Goal: Task Accomplishment & Management: Manage account settings

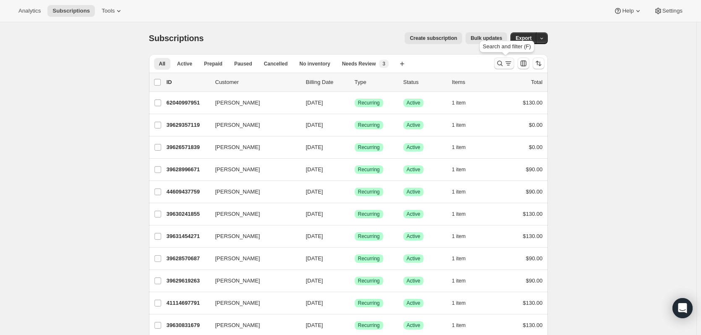
click at [502, 62] on icon "Search and filter results" at bounding box center [500, 63] width 8 height 8
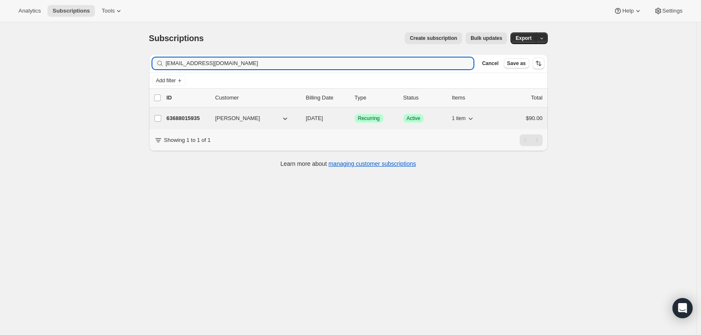
type input "tashpot4to@gmail.com"
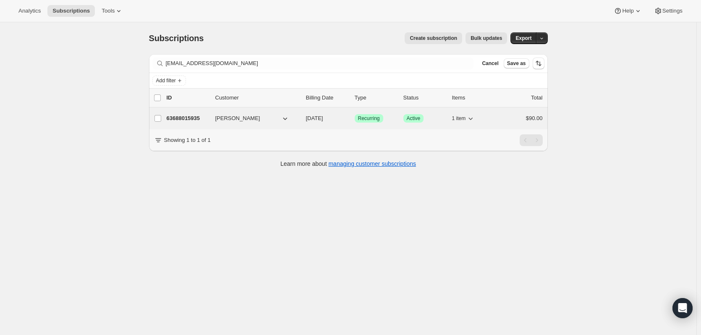
click at [377, 117] on span "Recurring" at bounding box center [369, 118] width 22 height 7
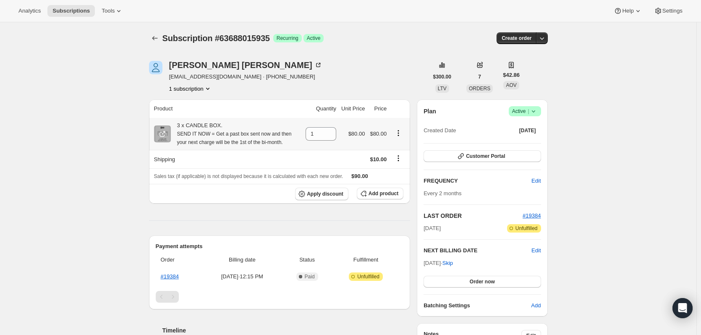
click at [399, 134] on icon "Product actions" at bounding box center [398, 132] width 1 height 1
click at [400, 149] on span "Swap variant" at bounding box center [402, 149] width 32 height 6
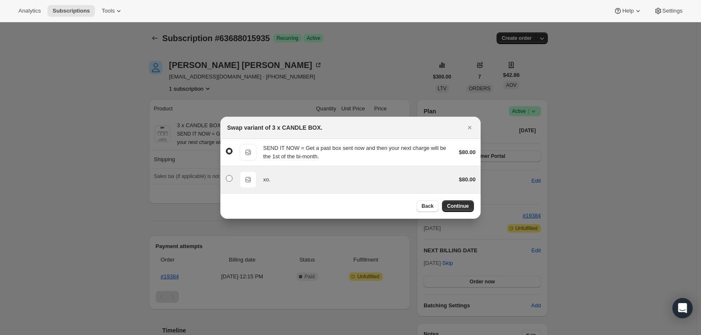
click at [231, 180] on span ":rd7:" at bounding box center [229, 178] width 7 height 7
click at [226, 176] on input ":rd7:" at bounding box center [226, 175] width 0 height 0
radio input "false"
radio input "true"
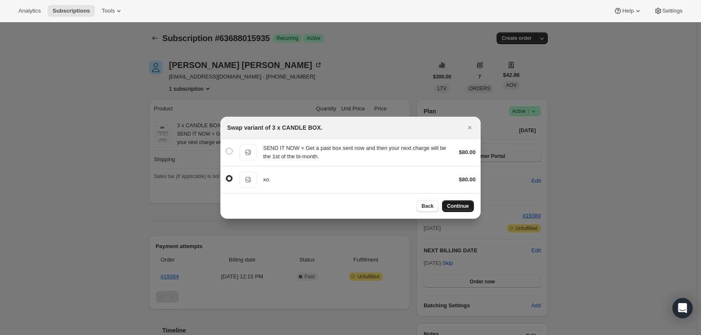
click at [465, 203] on span "Continue" at bounding box center [458, 206] width 22 height 7
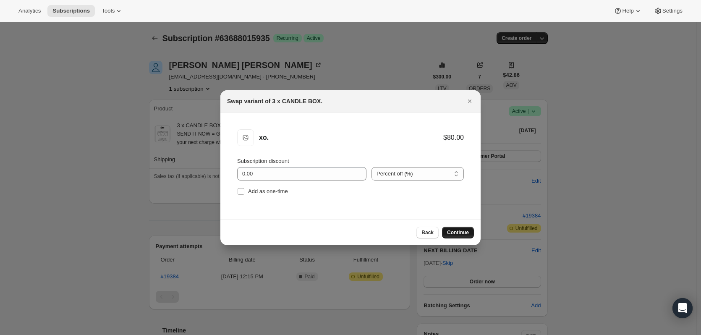
click at [462, 234] on span "Continue" at bounding box center [458, 232] width 22 height 7
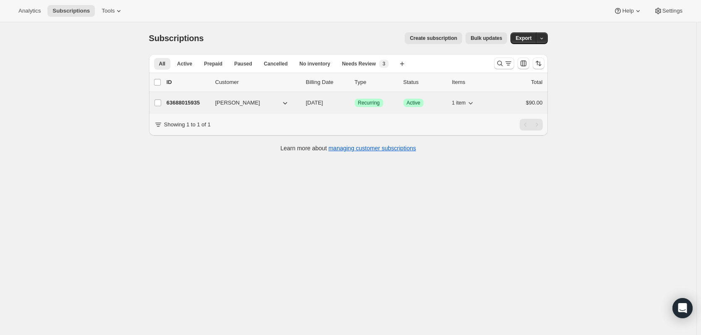
click at [378, 101] on span "Recurring" at bounding box center [369, 103] width 22 height 7
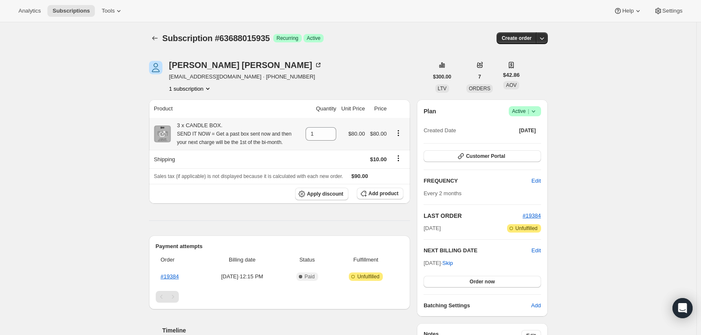
click at [400, 132] on icon "Product actions" at bounding box center [398, 133] width 8 height 8
click at [396, 153] on span "Swap variant" at bounding box center [402, 149] width 32 height 8
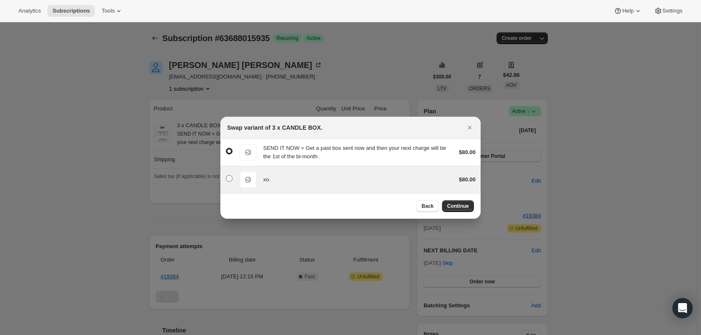
click at [231, 179] on span ":r3l:" at bounding box center [229, 178] width 7 height 7
click at [226, 176] on input ":r3l:" at bounding box center [226, 175] width 0 height 0
radio input "false"
radio input "true"
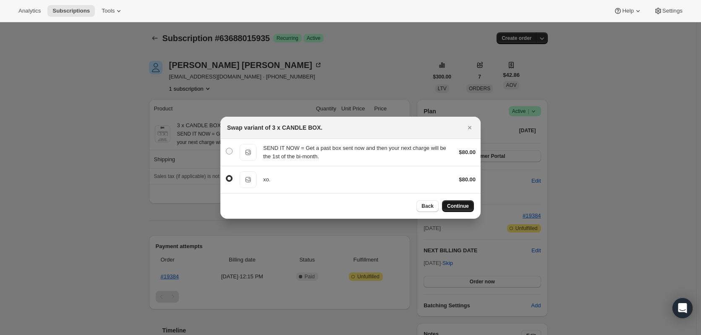
click at [457, 207] on span "Continue" at bounding box center [458, 206] width 22 height 7
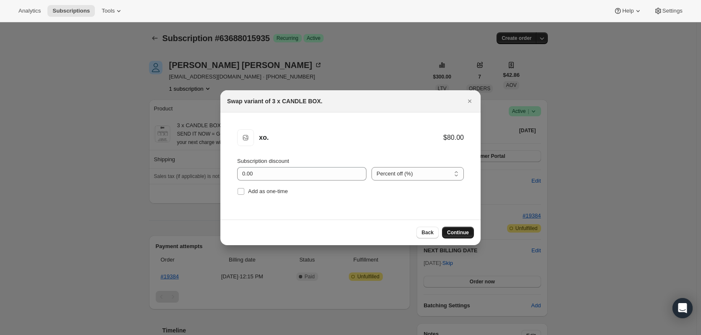
click at [449, 234] on span "Continue" at bounding box center [458, 232] width 22 height 7
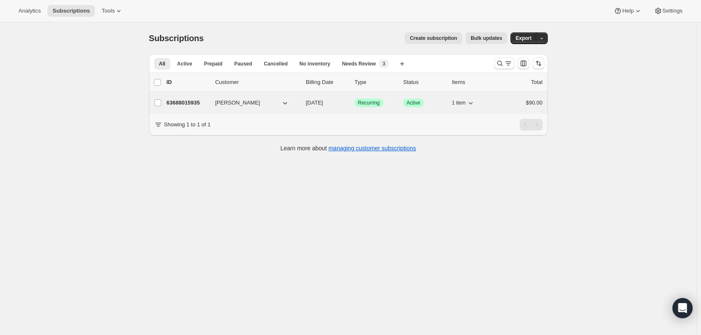
click at [235, 102] on span "Natasha Shaw" at bounding box center [237, 103] width 45 height 8
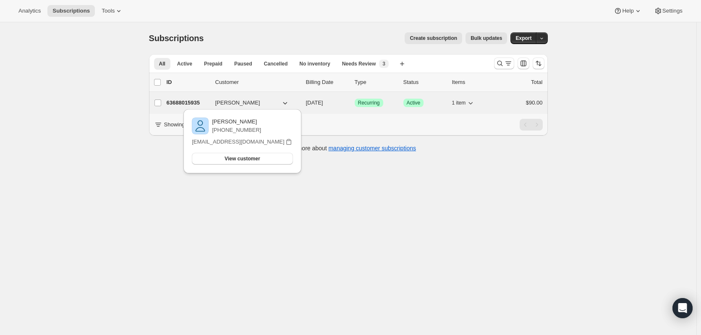
click at [383, 102] on span "Success Recurring" at bounding box center [369, 103] width 29 height 8
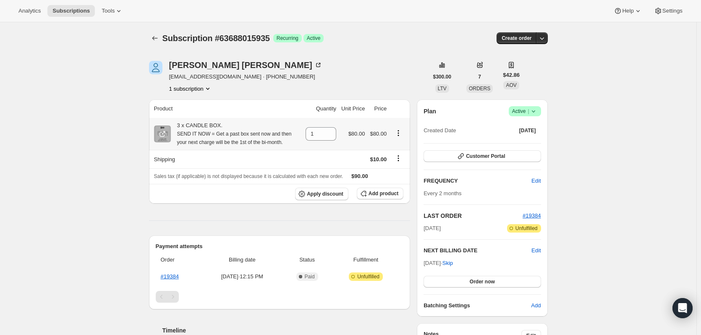
click at [402, 134] on icon "Product actions" at bounding box center [398, 133] width 8 height 8
click at [393, 152] on span "Swap variant" at bounding box center [402, 149] width 32 height 6
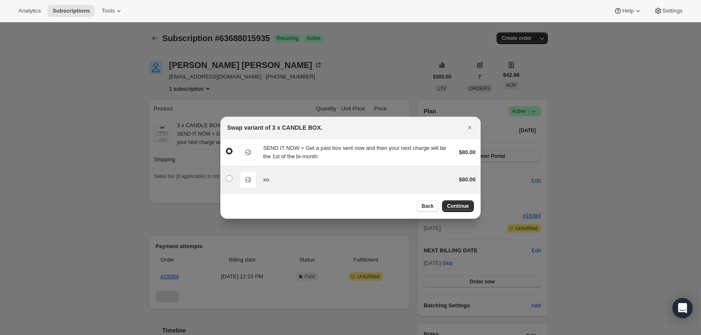
click at [233, 178] on div "xo. xo. $80.00" at bounding box center [351, 179] width 250 height 17
radio input "false"
radio input "true"
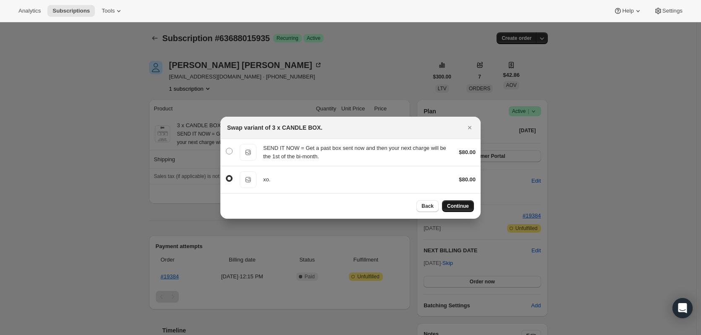
click at [465, 204] on span "Continue" at bounding box center [458, 206] width 22 height 7
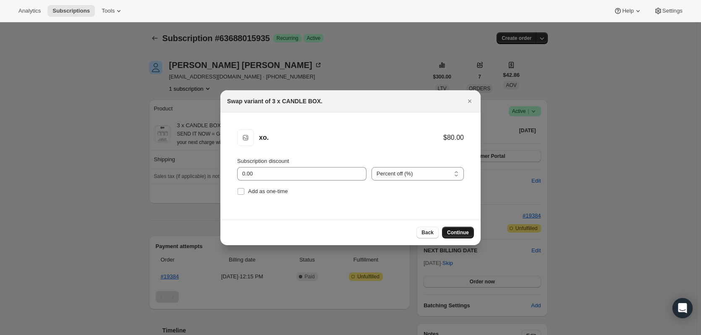
click at [458, 233] on span "Continue" at bounding box center [458, 232] width 22 height 7
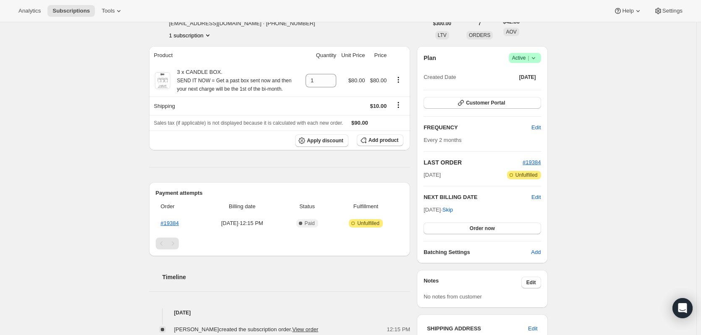
scroll to position [11, 0]
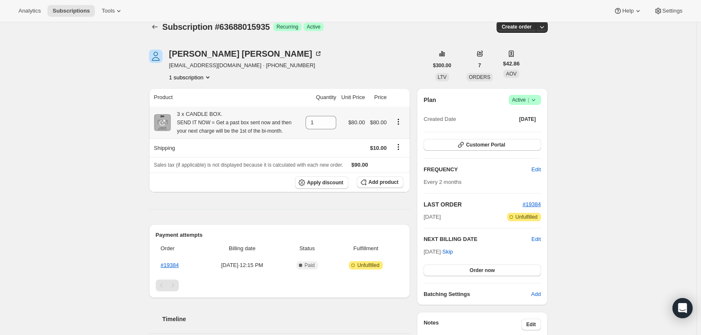
click at [399, 122] on icon "Product actions" at bounding box center [398, 121] width 1 height 1
click at [400, 137] on span "Swap variant" at bounding box center [402, 138] width 32 height 6
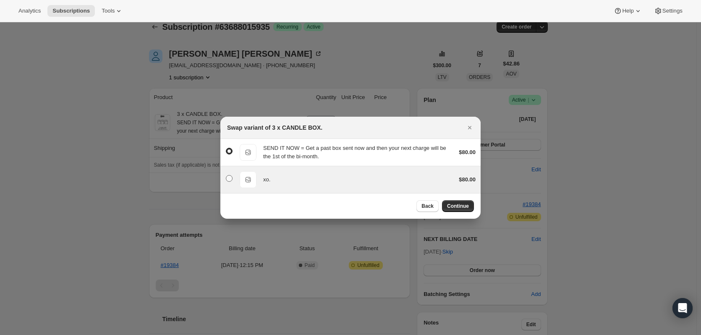
click at [230, 178] on span ":r7l:" at bounding box center [229, 178] width 7 height 7
click at [226, 176] on input ":r7l:" at bounding box center [226, 175] width 0 height 0
radio input "false"
radio input "true"
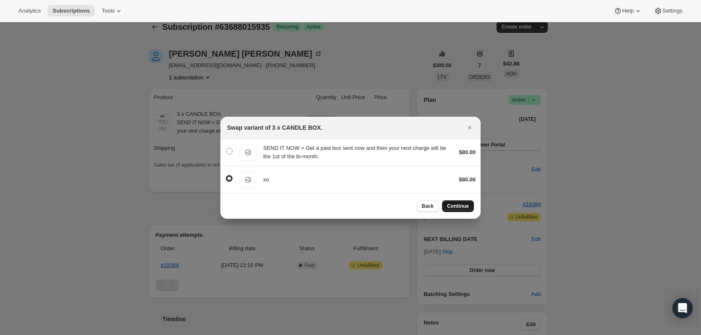
click at [465, 207] on span "Continue" at bounding box center [458, 206] width 22 height 7
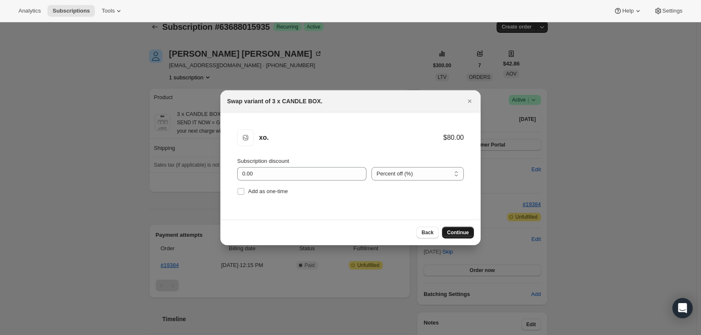
click at [456, 229] on span "Continue" at bounding box center [458, 232] width 22 height 7
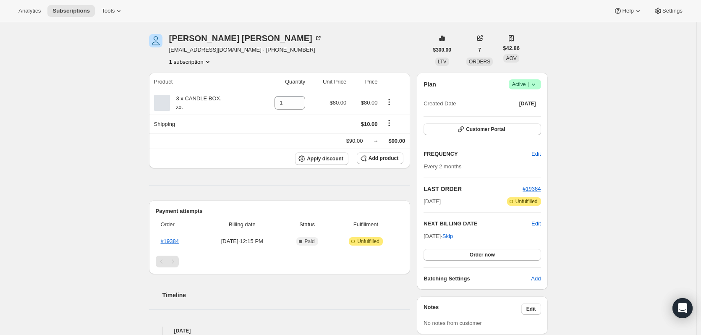
scroll to position [0, 0]
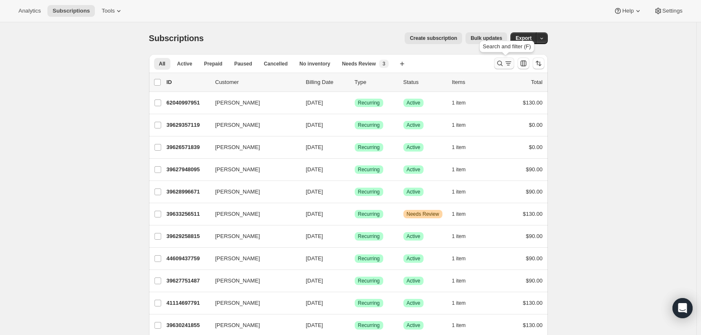
click at [504, 61] on icon "Search and filter results" at bounding box center [500, 63] width 8 height 8
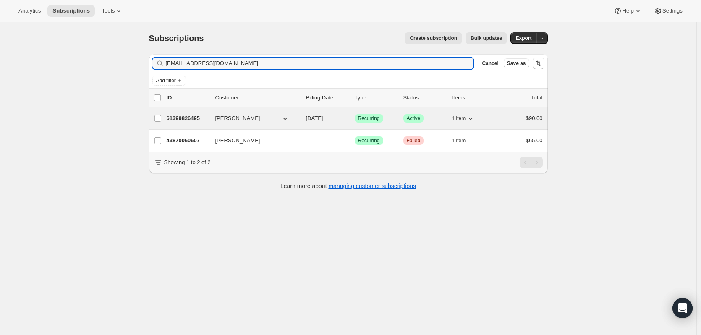
type input "annabody67@gmail.com"
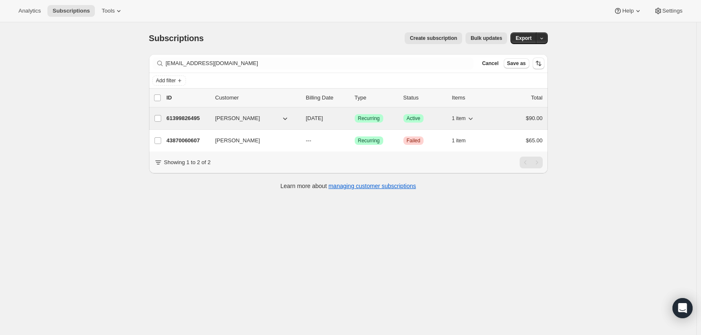
click at [192, 114] on p "61399826495" at bounding box center [188, 118] width 42 height 8
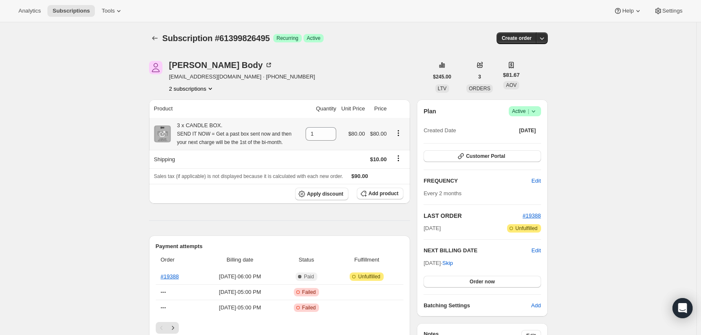
click at [400, 131] on icon "Product actions" at bounding box center [398, 133] width 8 height 8
click at [393, 150] on span "Swap variant" at bounding box center [402, 149] width 32 height 6
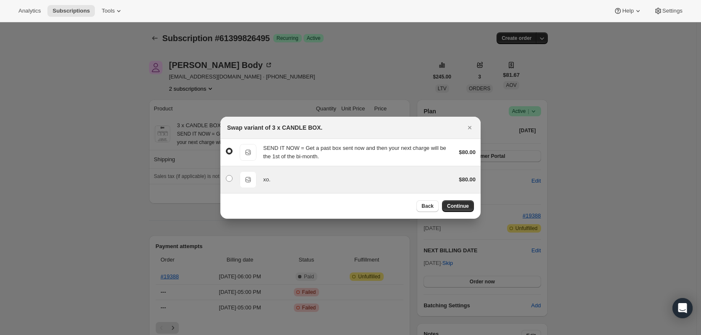
click at [246, 178] on span "xo." at bounding box center [248, 179] width 17 height 17
radio input "false"
radio input "true"
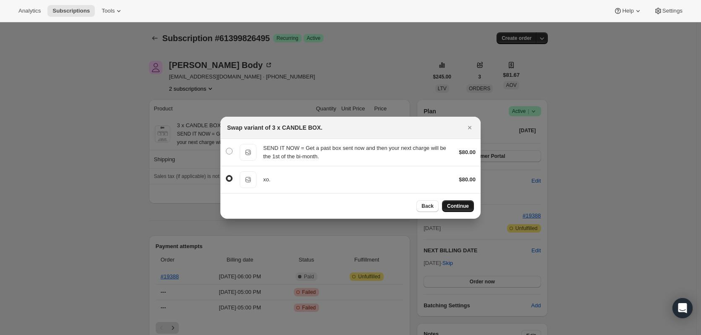
click at [447, 203] on button "Continue" at bounding box center [458, 206] width 32 height 12
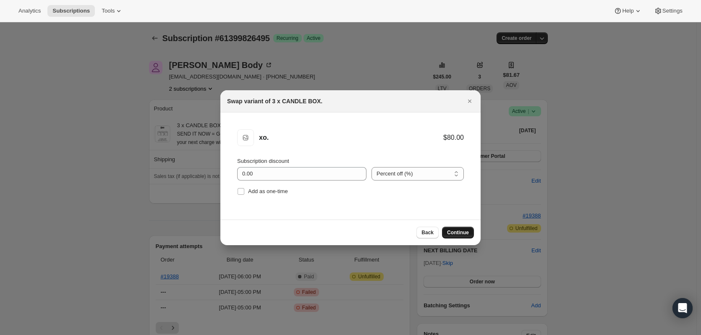
click at [457, 229] on button "Continue" at bounding box center [458, 233] width 32 height 12
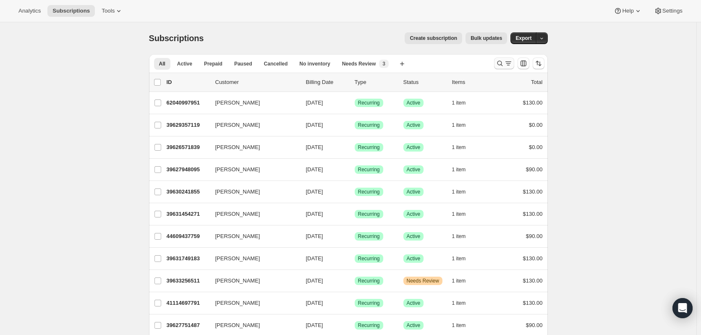
click at [503, 65] on icon "Search and filter results" at bounding box center [500, 63] width 8 height 8
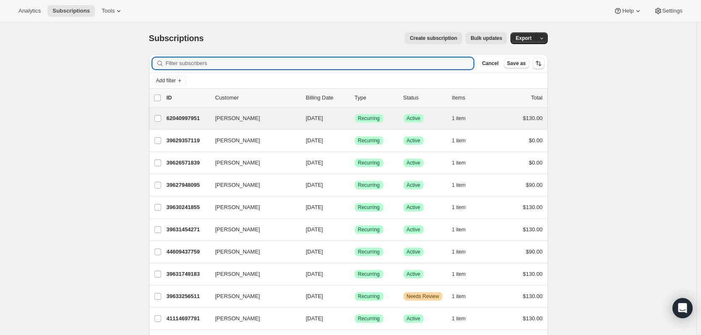
paste input "amsmall88@gmail.com"
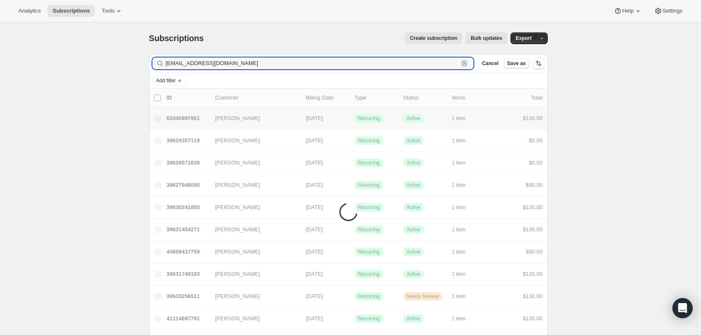
type input "amsmall88@gmail.com"
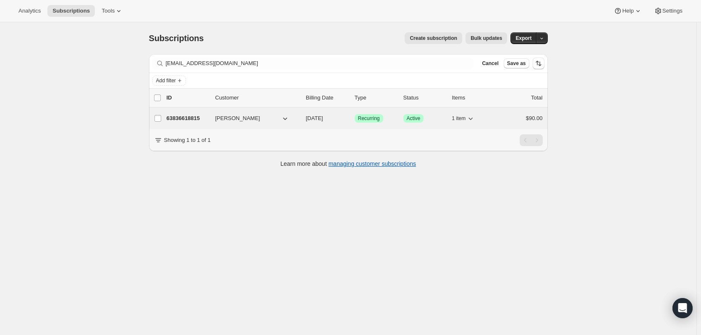
click at [362, 113] on div "63836618815 Amy Small 02/04/2026 Success Recurring Success Active 1 item $90.00" at bounding box center [355, 119] width 376 height 12
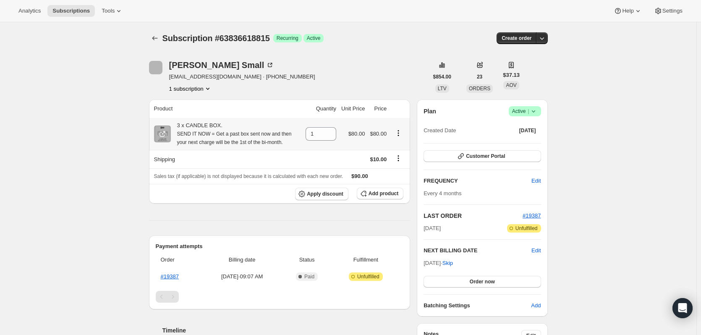
click at [402, 134] on icon "Product actions" at bounding box center [398, 133] width 8 height 8
click at [399, 153] on span "Swap variant" at bounding box center [402, 149] width 32 height 8
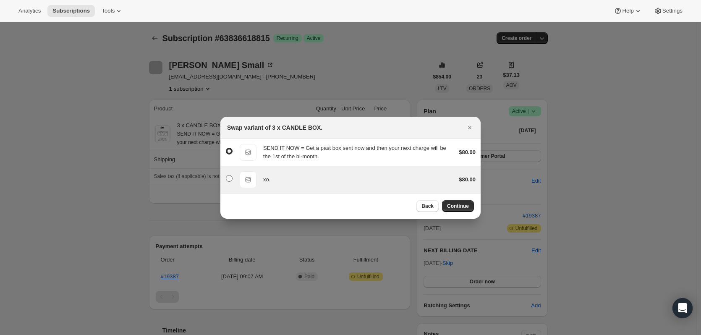
click at [230, 178] on span ":rd5:" at bounding box center [229, 178] width 7 height 7
click at [226, 176] on input ":rd5:" at bounding box center [226, 175] width 0 height 0
radio input "false"
radio input "true"
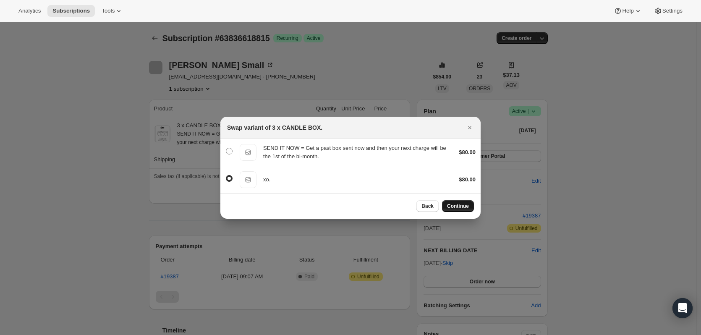
click at [451, 205] on span "Continue" at bounding box center [458, 206] width 22 height 7
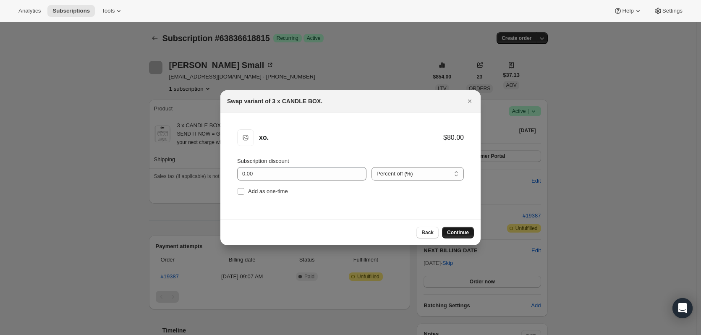
click at [452, 231] on span "Continue" at bounding box center [458, 232] width 22 height 7
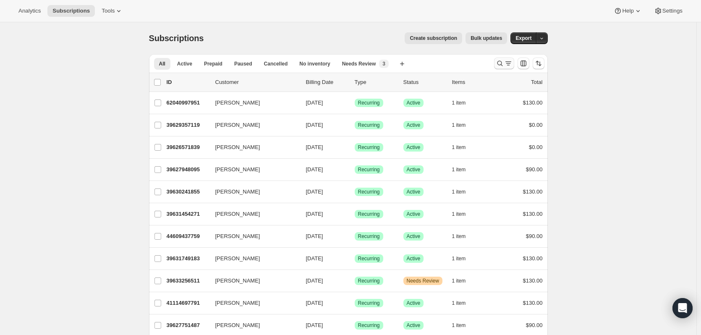
click at [499, 64] on icon "Search and filter results" at bounding box center [500, 63] width 8 height 8
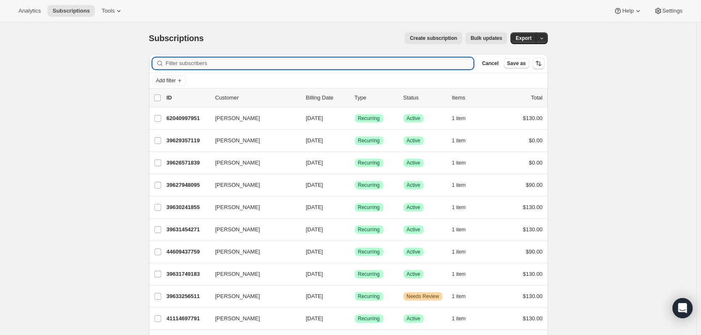
click at [178, 63] on input "Filter subscribers" at bounding box center [320, 64] width 308 height 12
paste input "blmurphy9@hotmail.com"
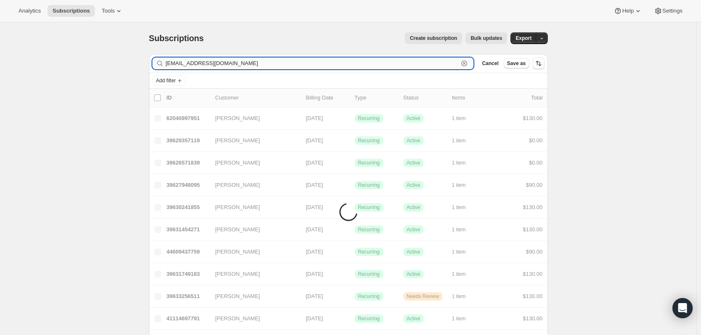
type input "blmurphy9@hotmail.com"
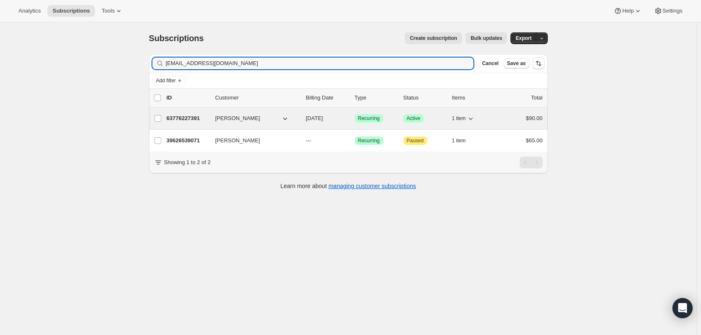
click at [190, 118] on p "63776227391" at bounding box center [188, 118] width 42 height 8
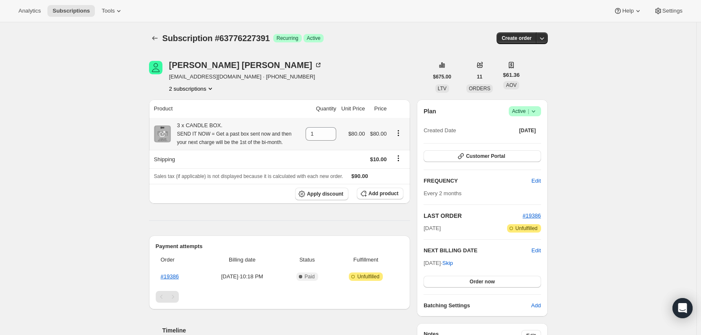
click at [399, 133] on icon "Product actions" at bounding box center [398, 133] width 8 height 8
click at [384, 151] on button "Swap variant" at bounding box center [401, 148] width 37 height 13
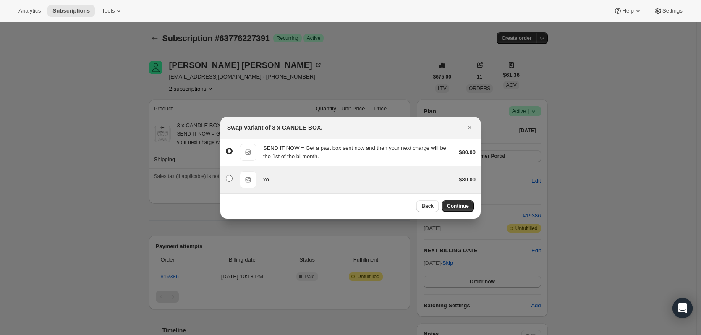
click at [227, 176] on span ":rd5:" at bounding box center [229, 178] width 7 height 7
click at [226, 176] on input ":rd5:" at bounding box center [226, 175] width 0 height 0
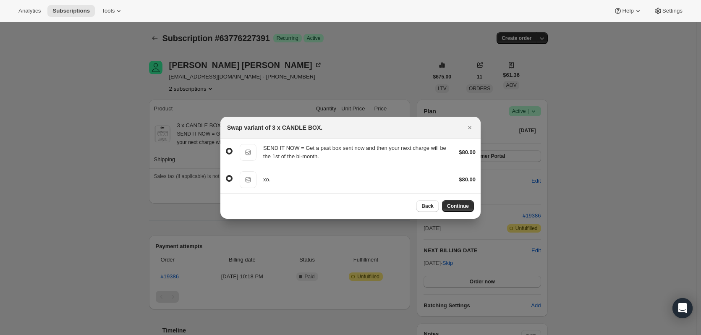
radio input "false"
radio input "true"
click at [455, 206] on span "Continue" at bounding box center [458, 206] width 22 height 7
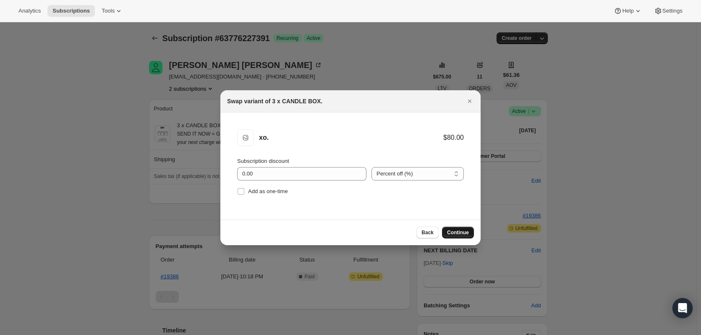
click at [462, 231] on span "Continue" at bounding box center [458, 232] width 22 height 7
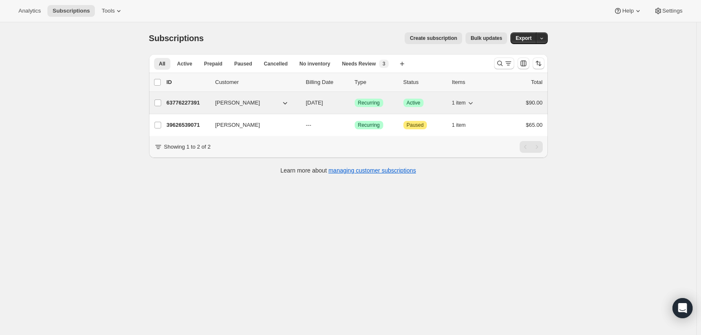
click at [182, 102] on p "63776227391" at bounding box center [188, 103] width 42 height 8
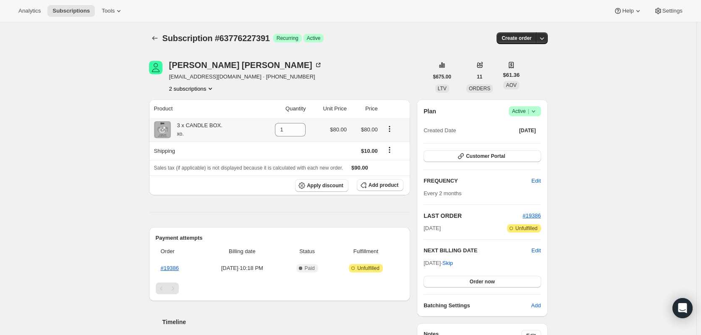
click at [392, 127] on icon "Product actions" at bounding box center [390, 129] width 8 height 8
click at [638, 114] on div "Subscription #63776227391. This page is ready Subscription #63776227391 Success…" at bounding box center [348, 306] width 697 height 569
